Goal: Task Accomplishment & Management: Use online tool/utility

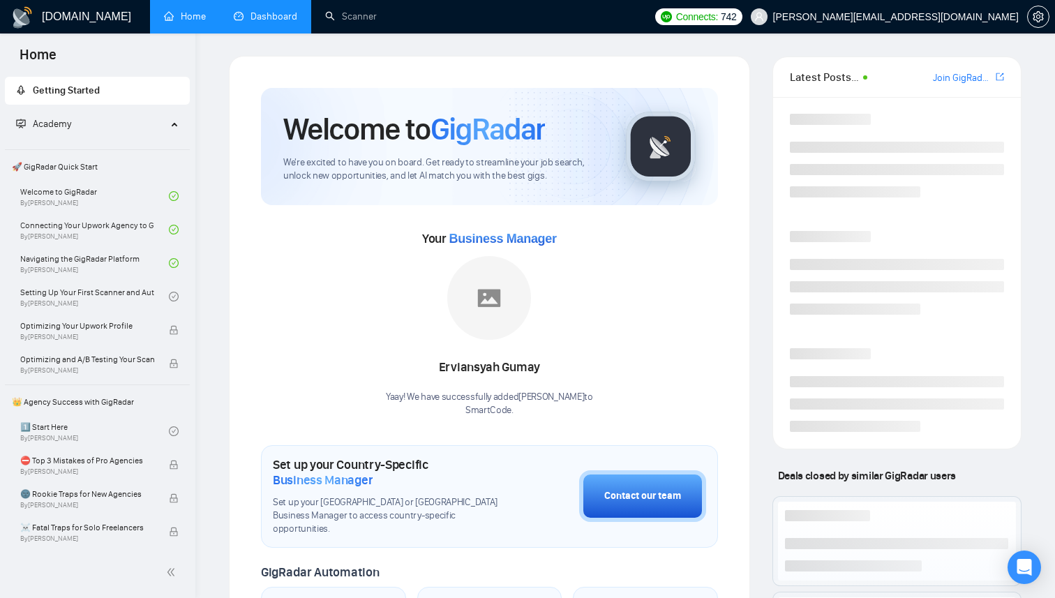
click at [280, 20] on link "Dashboard" at bounding box center [265, 16] width 63 height 12
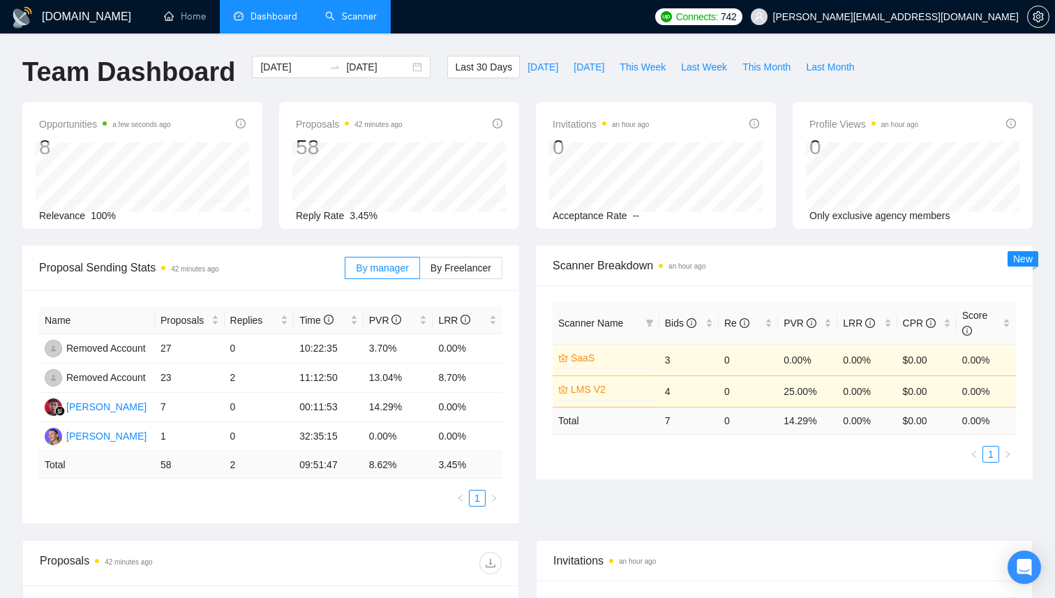
click at [347, 22] on link "Scanner" at bounding box center [351, 16] width 52 height 12
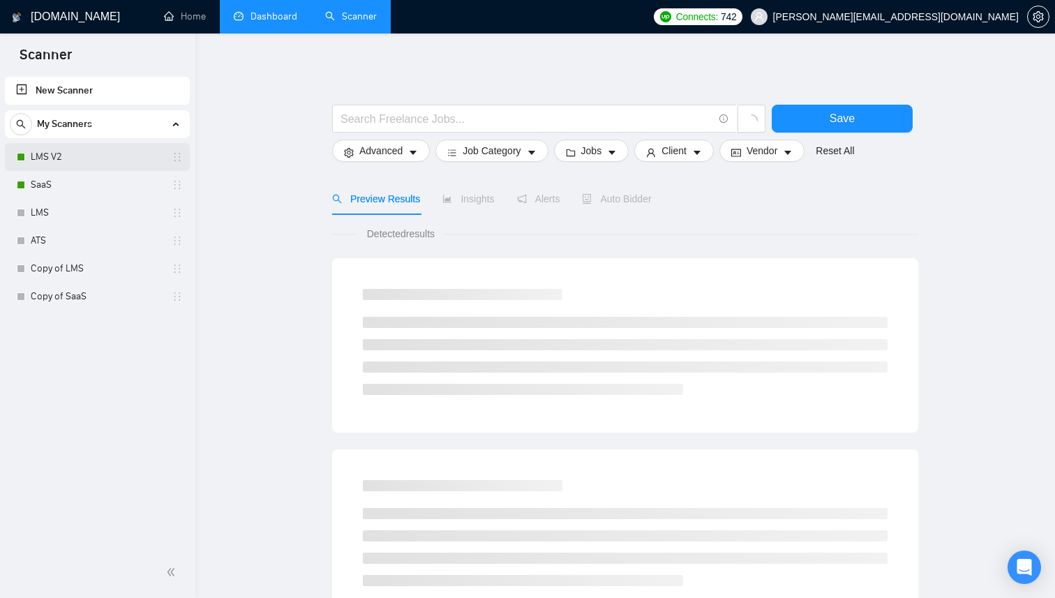
click at [91, 146] on link "LMS V2" at bounding box center [97, 157] width 133 height 28
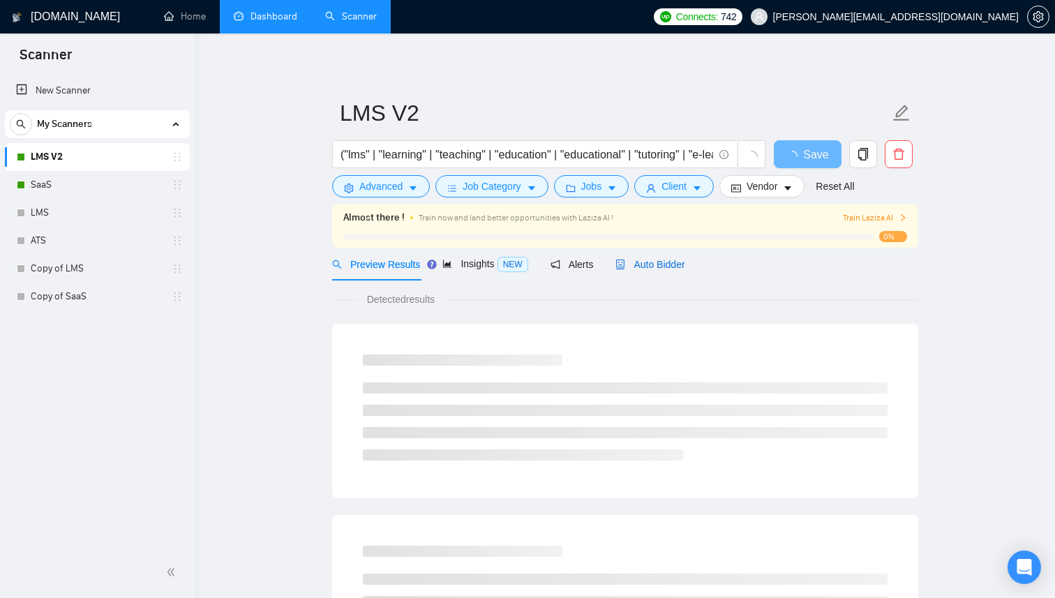
click at [659, 267] on span "Auto Bidder" at bounding box center [649, 264] width 69 height 11
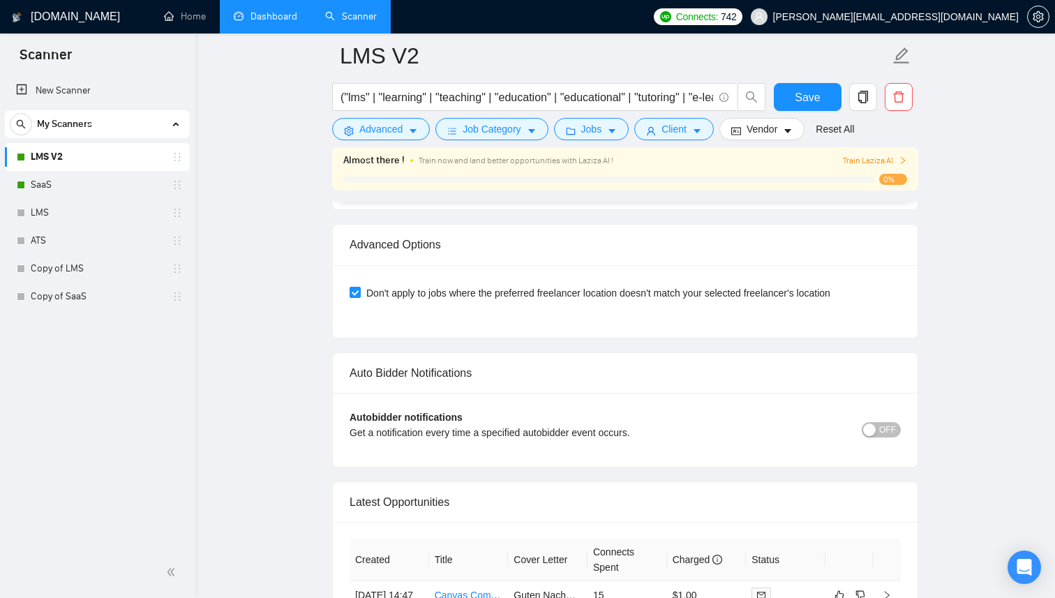
scroll to position [3391, 0]
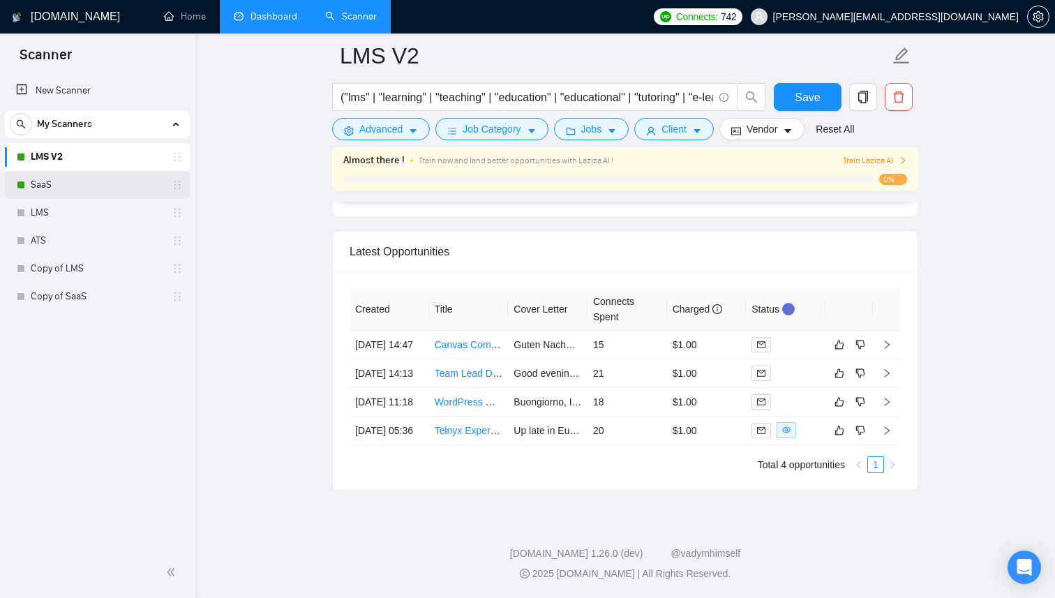
click at [115, 176] on link "SaaS" at bounding box center [97, 185] width 133 height 28
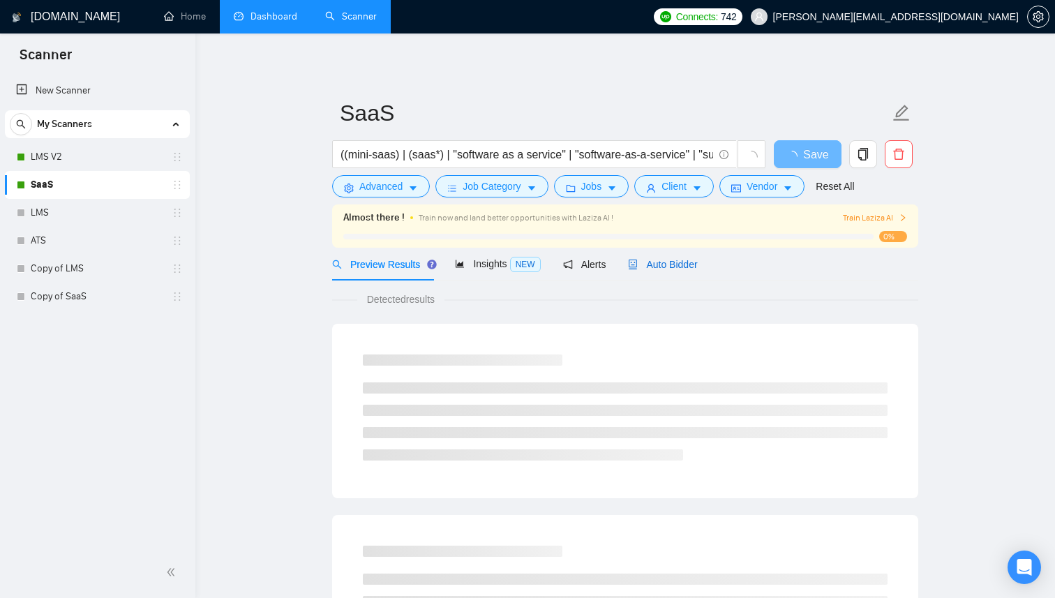
click at [666, 264] on span "Auto Bidder" at bounding box center [662, 264] width 69 height 11
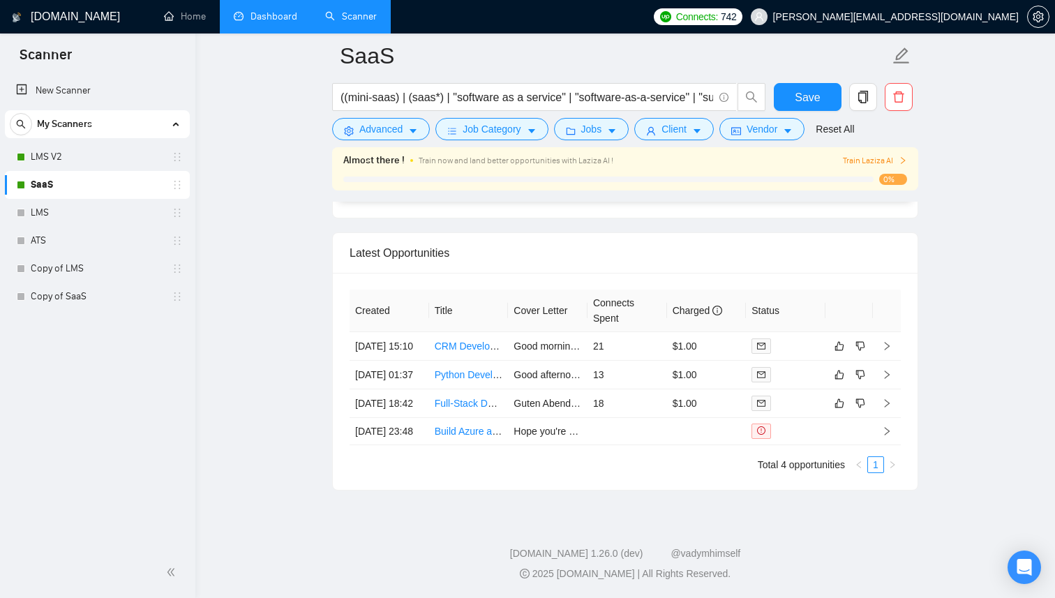
scroll to position [3361, 0]
click at [264, 11] on link "Dashboard" at bounding box center [265, 16] width 63 height 12
